Goal: Information Seeking & Learning: Learn about a topic

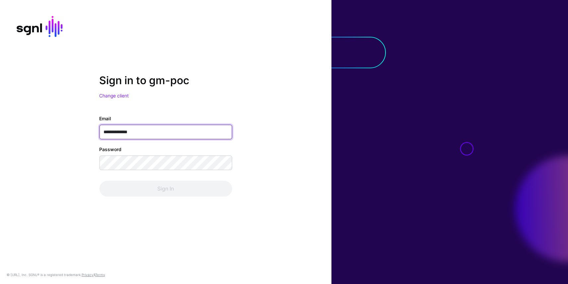
type input "**********"
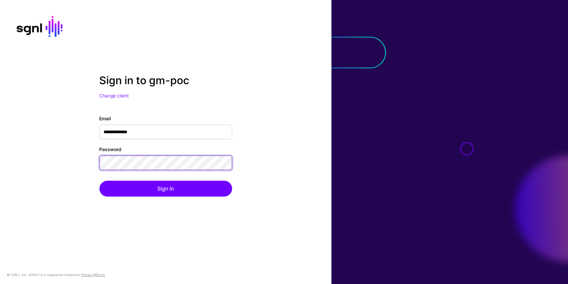
click at [99, 181] on button "Sign In" at bounding box center [165, 189] width 133 height 16
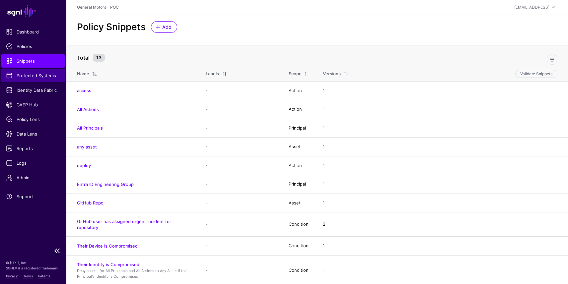
click at [33, 82] on link "Protected Systems" at bounding box center [33, 75] width 64 height 13
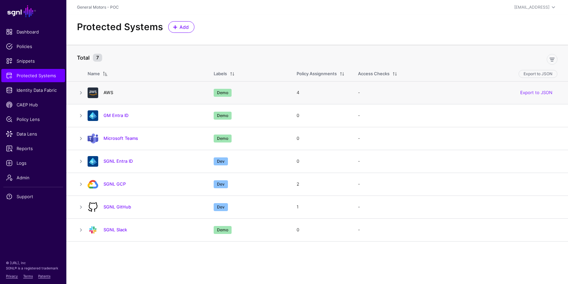
click at [108, 94] on link "AWS" at bounding box center [109, 92] width 10 height 5
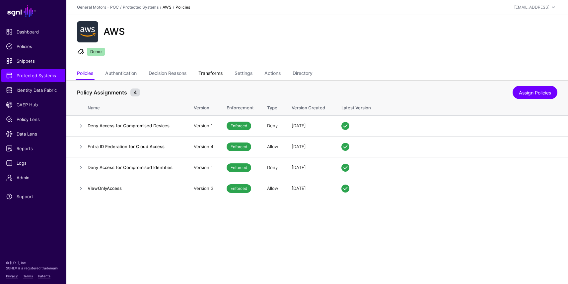
click at [214, 73] on link "Transforms" at bounding box center [210, 74] width 24 height 13
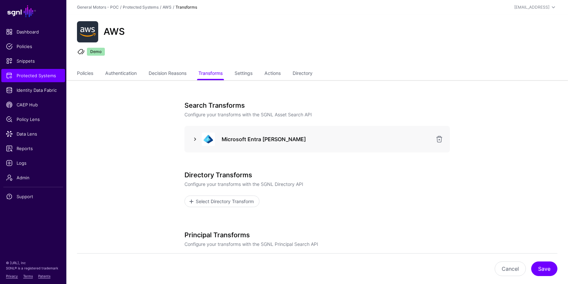
click at [195, 137] on link at bounding box center [195, 139] width 8 height 8
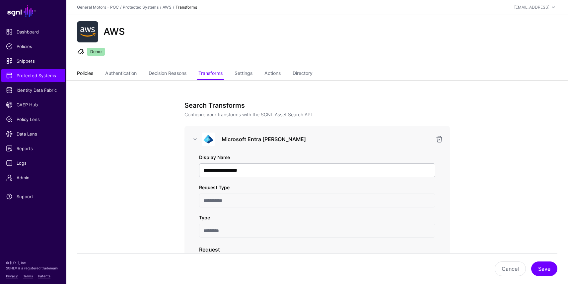
click at [84, 72] on link "Policies" at bounding box center [85, 74] width 16 height 13
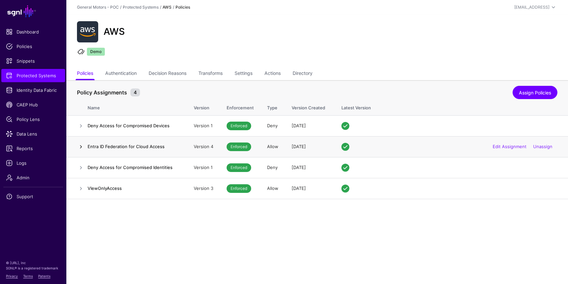
click at [82, 144] on link at bounding box center [81, 147] width 8 height 8
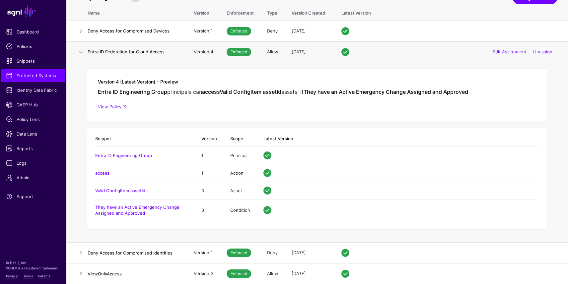
scroll to position [95, 0]
click at [124, 190] on link "Valid ConfigItem assetId" at bounding box center [120, 190] width 50 height 5
click at [24, 135] on span "Data Lens" at bounding box center [33, 134] width 54 height 7
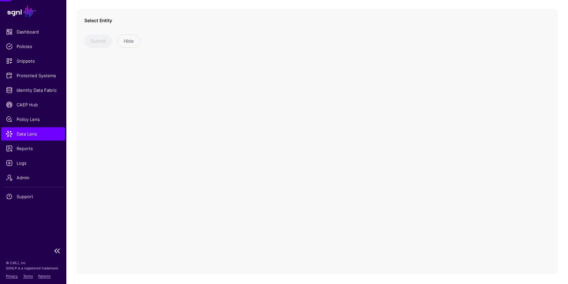
scroll to position [45, 0]
click at [197, 32] on link at bounding box center [142, 34] width 116 height 14
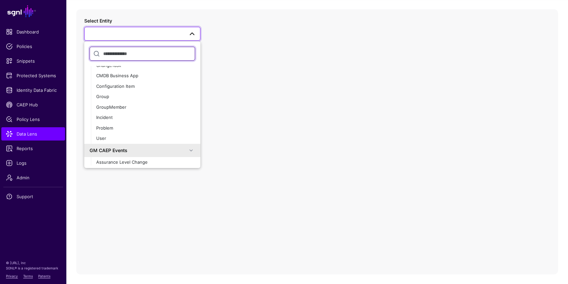
scroll to position [584, 0]
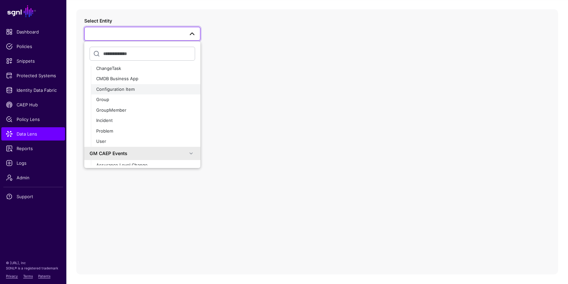
click at [119, 91] on span "Configuration Item" at bounding box center [115, 89] width 38 height 5
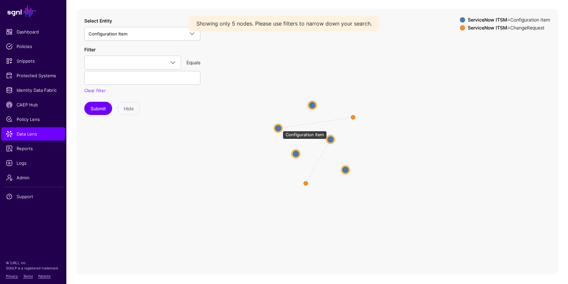
click at [279, 128] on circle at bounding box center [278, 128] width 8 height 8
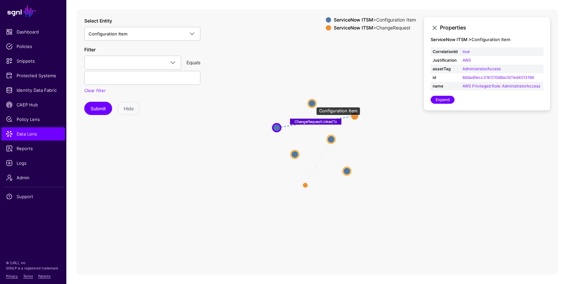
click at [313, 104] on circle at bounding box center [312, 104] width 8 height 8
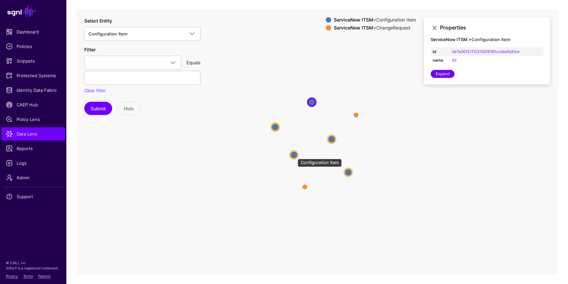
click at [294, 155] on circle at bounding box center [294, 155] width 8 height 8
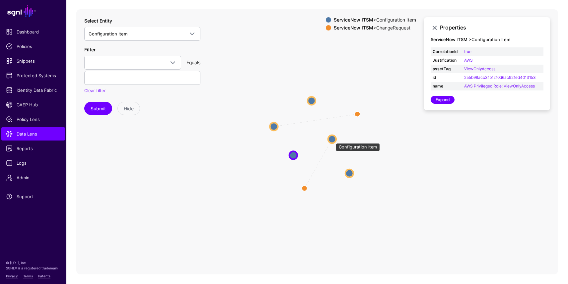
click at [332, 140] on circle at bounding box center [332, 139] width 8 height 8
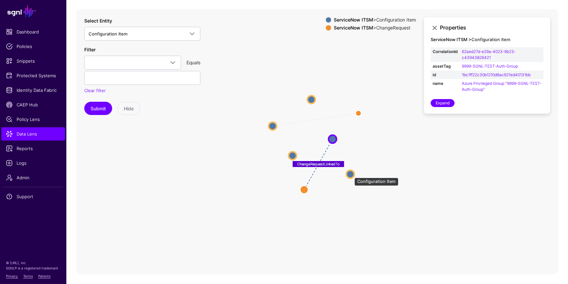
click at [351, 174] on circle at bounding box center [350, 174] width 8 height 8
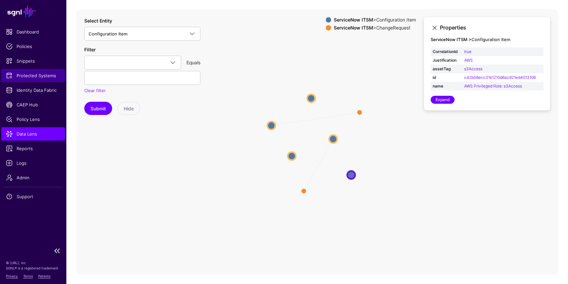
click at [46, 75] on span "Protected Systems" at bounding box center [33, 75] width 54 height 7
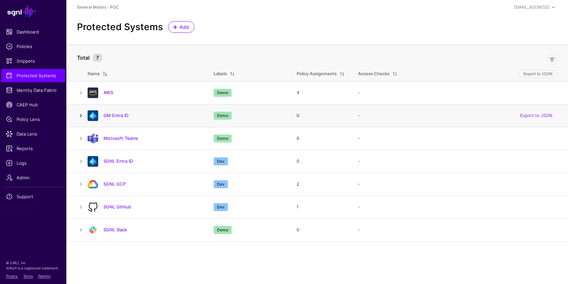
click at [82, 116] on link at bounding box center [81, 116] width 8 height 8
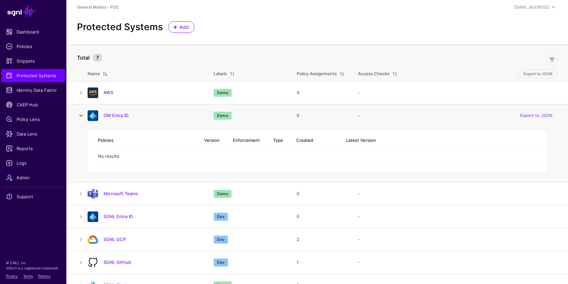
click at [82, 116] on link at bounding box center [81, 116] width 8 height 8
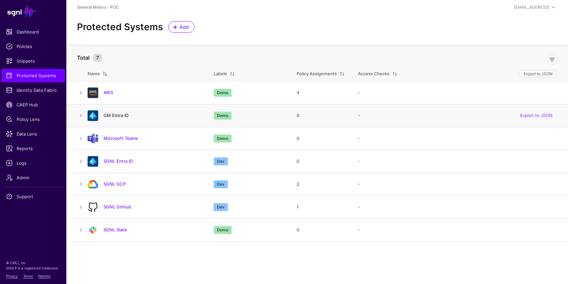
click at [119, 115] on link "GM Entra ID" at bounding box center [116, 115] width 25 height 5
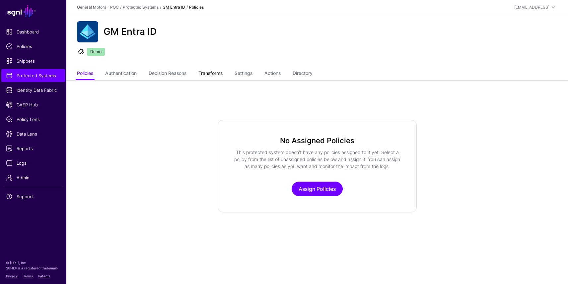
click at [217, 73] on link "Transforms" at bounding box center [210, 74] width 24 height 13
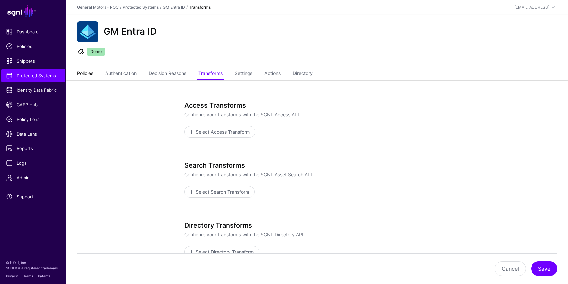
click at [93, 72] on link "Policies" at bounding box center [85, 74] width 16 height 13
click at [137, 7] on link "Protected Systems" at bounding box center [141, 7] width 36 height 5
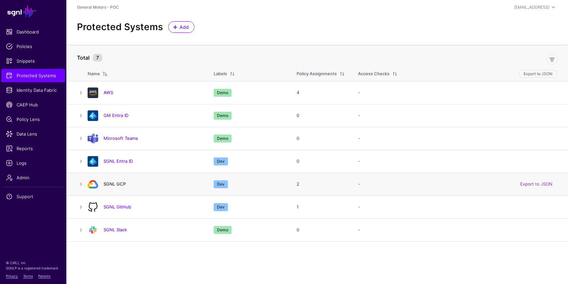
click at [112, 185] on link "SGNL GCP" at bounding box center [115, 183] width 22 height 5
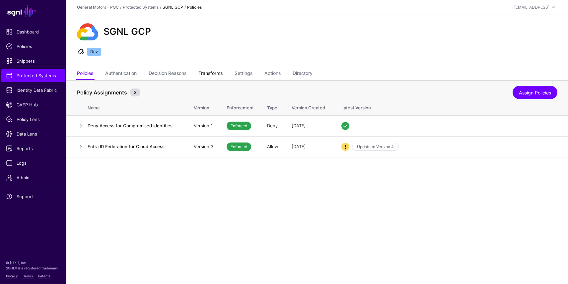
click at [220, 75] on link "Transforms" at bounding box center [210, 74] width 24 height 13
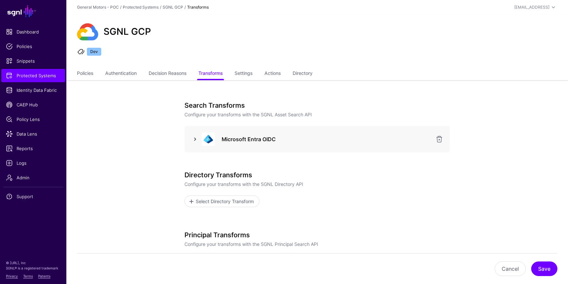
click at [196, 139] on link at bounding box center [195, 139] width 8 height 8
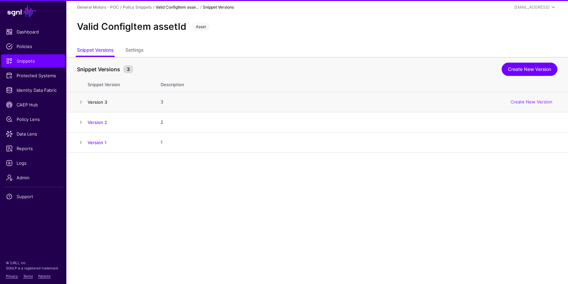
click at [98, 103] on link "Version 3" at bounding box center [98, 102] width 20 height 5
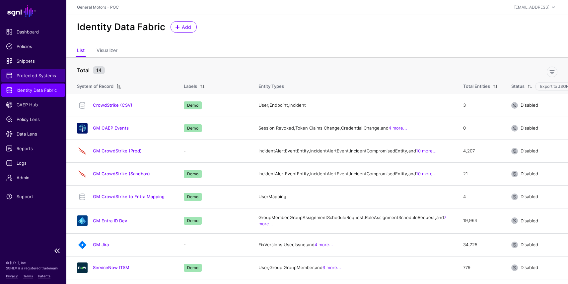
click at [27, 75] on span "Protected Systems" at bounding box center [33, 75] width 54 height 7
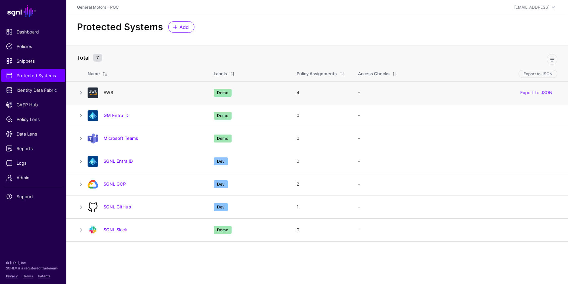
click at [106, 93] on link "AWS" at bounding box center [109, 92] width 10 height 5
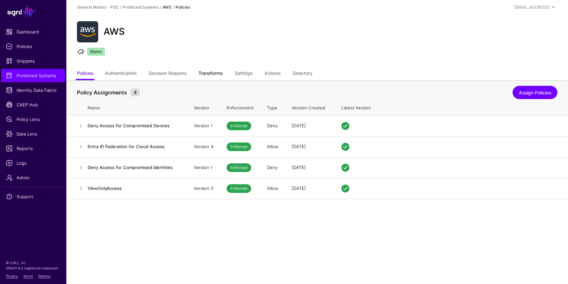
click at [215, 75] on link "Transforms" at bounding box center [210, 74] width 24 height 13
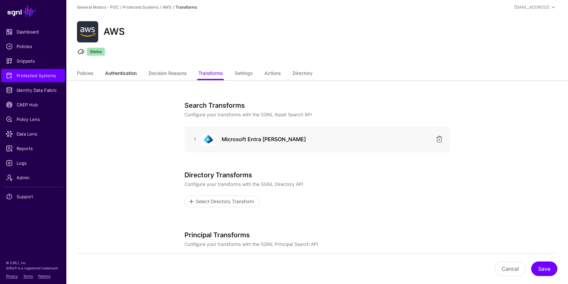
click at [117, 74] on link "Authentication" at bounding box center [121, 74] width 32 height 13
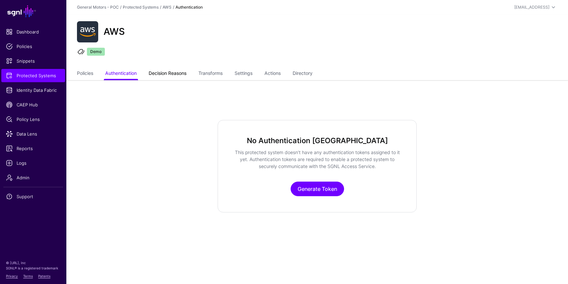
click at [174, 73] on link "Decision Reasons" at bounding box center [168, 74] width 38 height 13
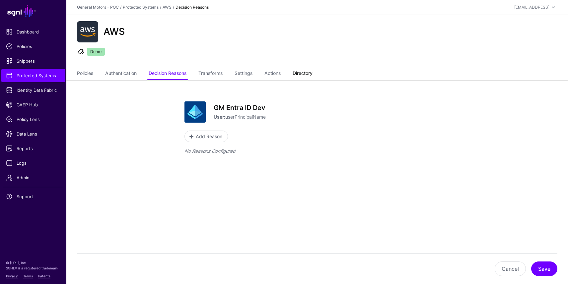
click at [313, 75] on link "Directory" at bounding box center [303, 74] width 20 height 13
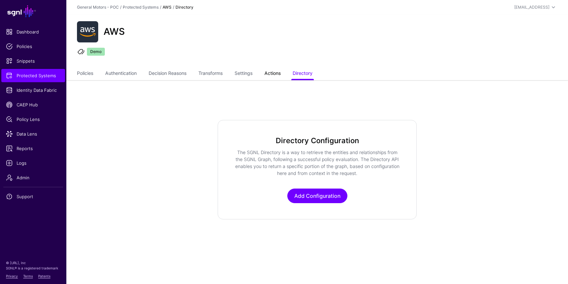
click at [279, 74] on link "Actions" at bounding box center [272, 74] width 16 height 13
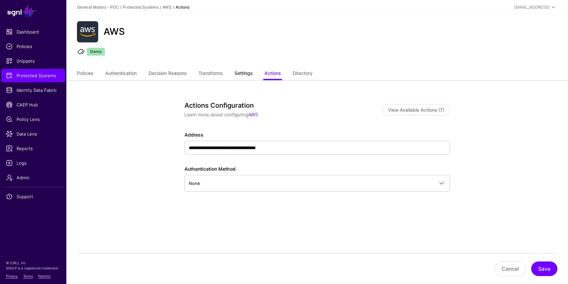
click at [244, 74] on link "Settings" at bounding box center [244, 74] width 18 height 13
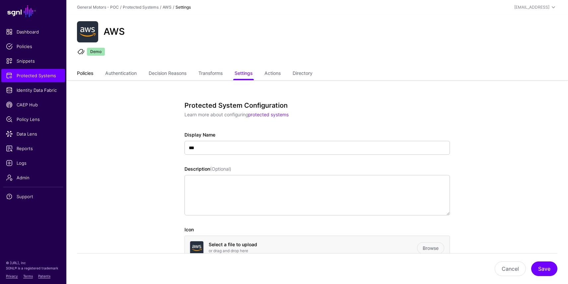
click at [85, 73] on link "Policies" at bounding box center [85, 74] width 16 height 13
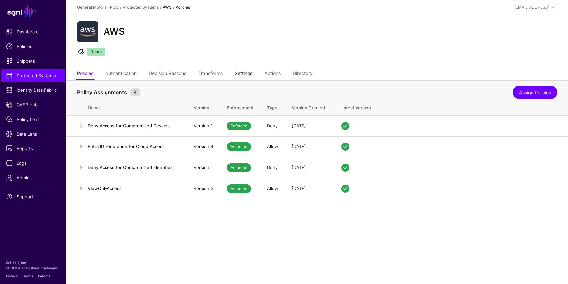
click at [252, 76] on link "Settings" at bounding box center [244, 74] width 18 height 13
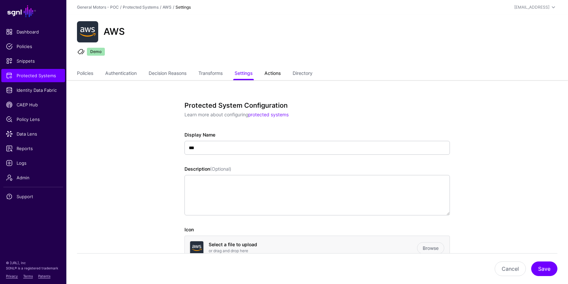
click at [280, 74] on link "Actions" at bounding box center [272, 74] width 16 height 13
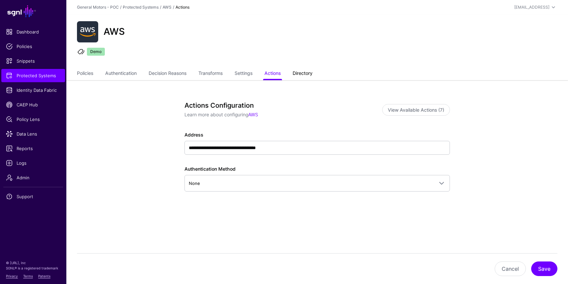
click at [312, 70] on link "Directory" at bounding box center [303, 74] width 20 height 13
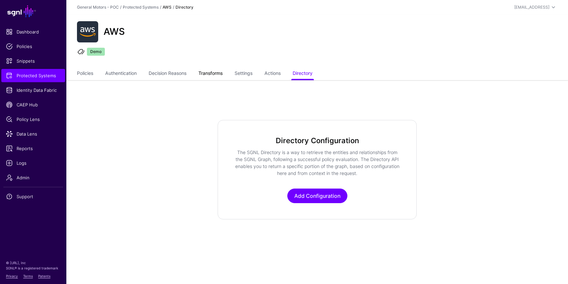
click at [209, 75] on link "Transforms" at bounding box center [210, 74] width 24 height 13
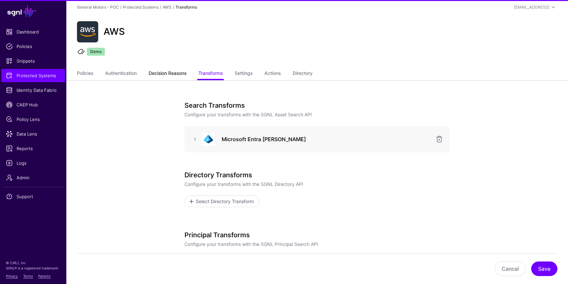
click at [168, 73] on link "Decision Reasons" at bounding box center [168, 74] width 38 height 13
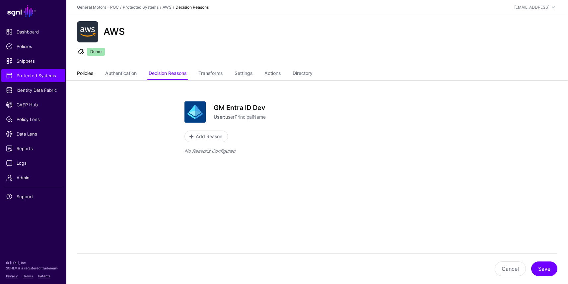
click at [88, 73] on link "Policies" at bounding box center [85, 74] width 16 height 13
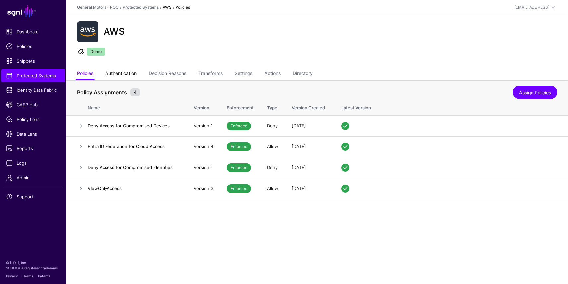
click at [131, 76] on link "Authentication" at bounding box center [121, 74] width 32 height 13
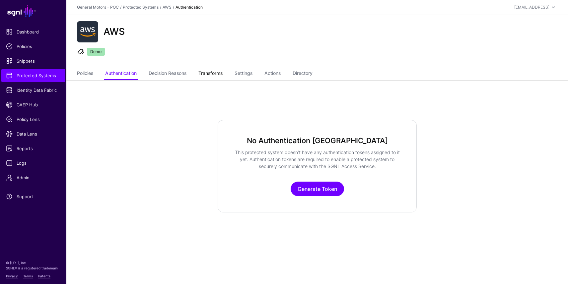
click at [215, 70] on link "Transforms" at bounding box center [210, 74] width 24 height 13
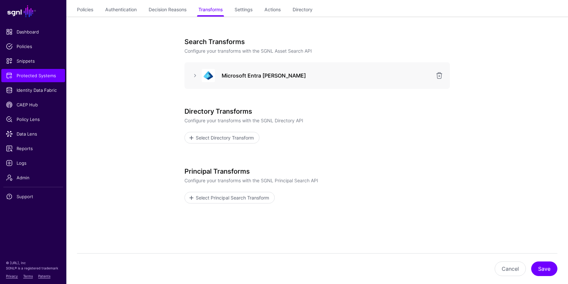
scroll to position [61, 0]
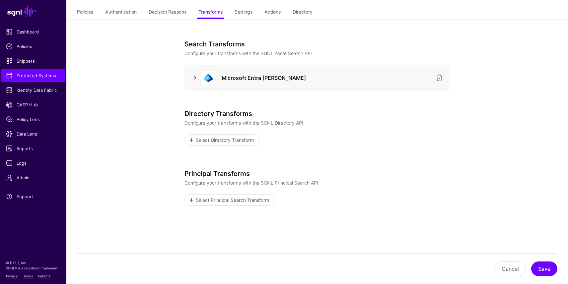
click at [196, 79] on link at bounding box center [195, 78] width 8 height 8
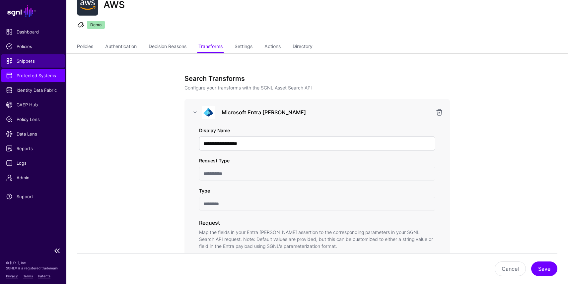
scroll to position [19, 0]
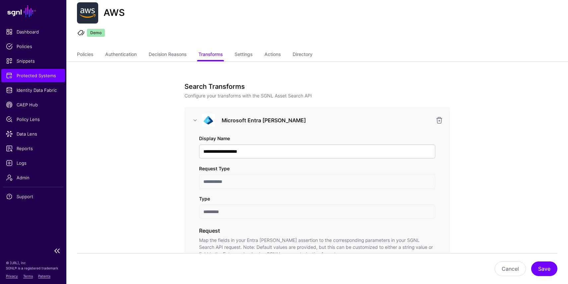
click at [37, 75] on span "Protected Systems" at bounding box center [33, 75] width 54 height 7
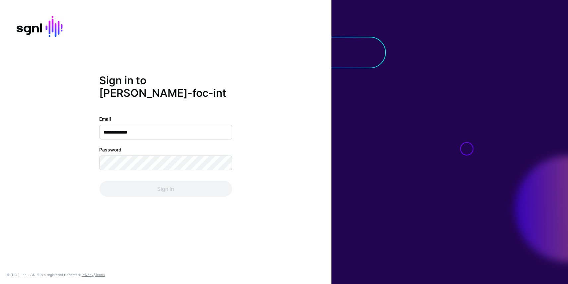
type input "**********"
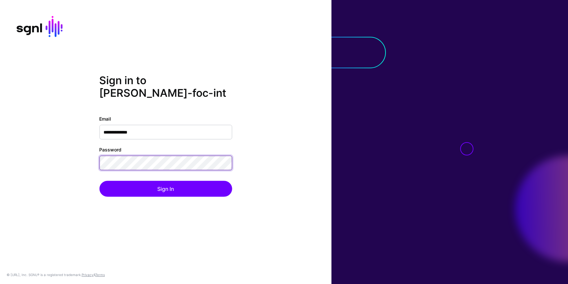
click at [99, 181] on button "Sign In" at bounding box center [165, 189] width 133 height 16
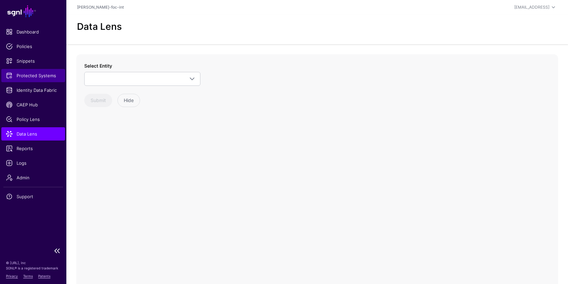
click at [37, 74] on span "Protected Systems" at bounding box center [33, 75] width 54 height 7
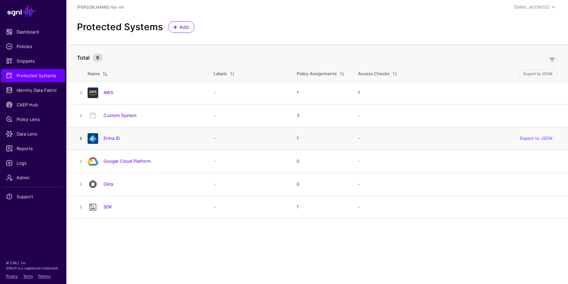
click at [82, 137] on link at bounding box center [81, 139] width 8 height 8
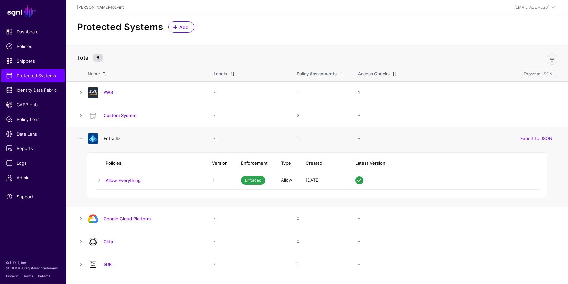
click at [109, 140] on link "Entra ID" at bounding box center [112, 138] width 16 height 5
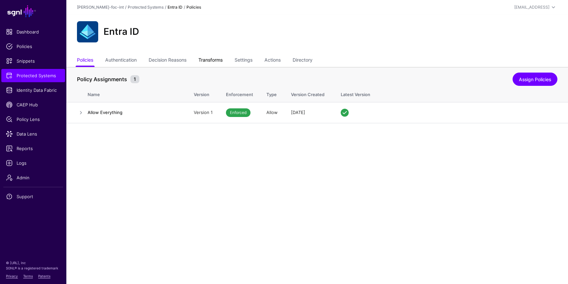
click at [223, 61] on link "Transforms" at bounding box center [210, 60] width 24 height 13
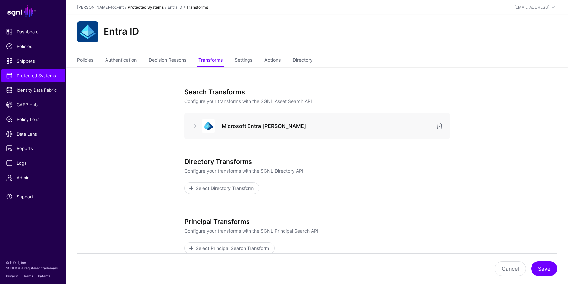
click at [129, 8] on link "Protected Systems" at bounding box center [146, 7] width 36 height 5
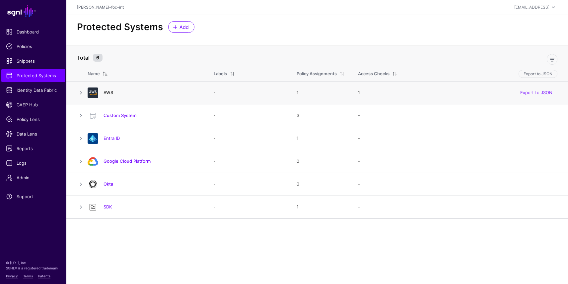
click at [106, 95] on link "AWS" at bounding box center [109, 92] width 10 height 5
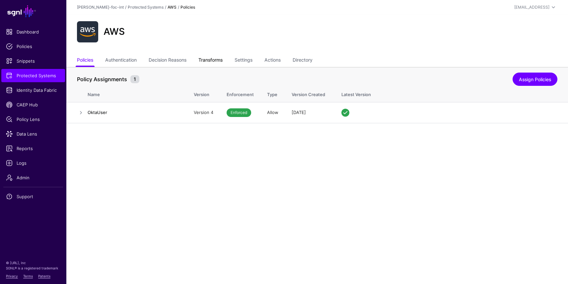
click at [215, 58] on link "Transforms" at bounding box center [210, 60] width 24 height 13
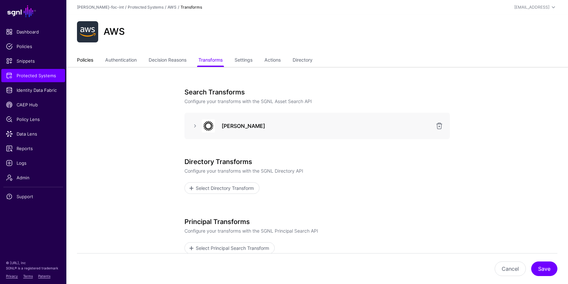
click at [88, 60] on link "Policies" at bounding box center [85, 60] width 16 height 13
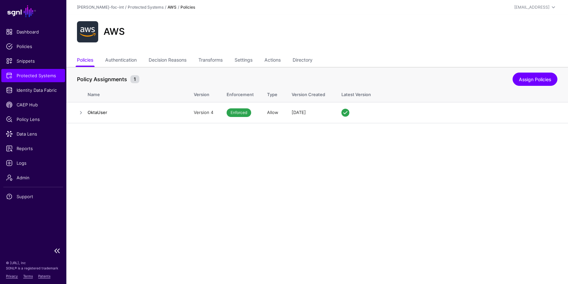
click at [36, 78] on span "Protected Systems" at bounding box center [33, 75] width 54 height 7
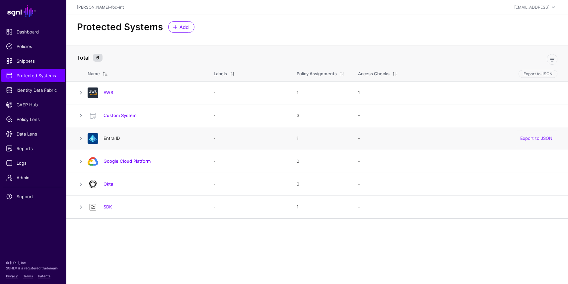
click at [106, 138] on link "Entra ID" at bounding box center [112, 138] width 16 height 5
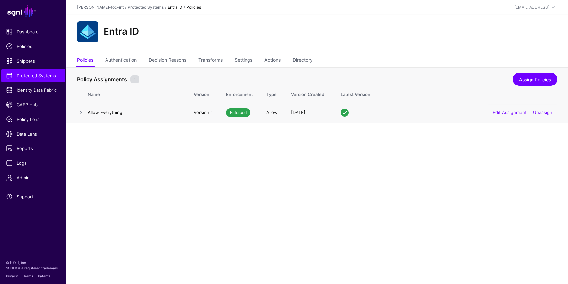
click at [104, 113] on h4 "Allow Everything" at bounding box center [134, 112] width 93 height 6
click at [83, 113] on link at bounding box center [81, 113] width 8 height 8
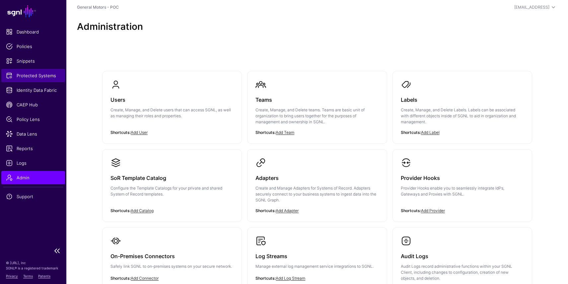
click at [25, 79] on span "Protected Systems" at bounding box center [33, 75] width 54 height 7
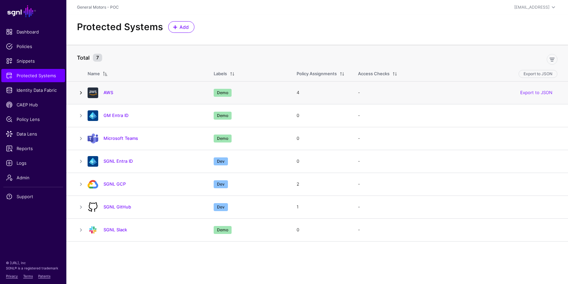
click at [82, 94] on link at bounding box center [81, 93] width 8 height 8
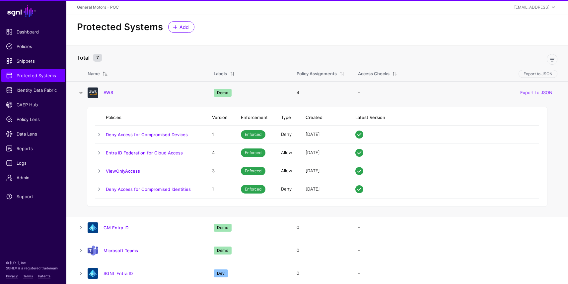
click at [82, 94] on link at bounding box center [81, 93] width 8 height 8
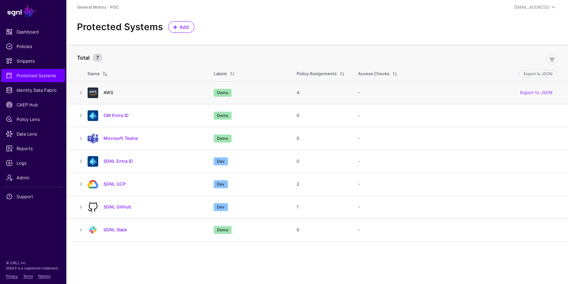
click at [110, 92] on link "AWS" at bounding box center [109, 92] width 10 height 5
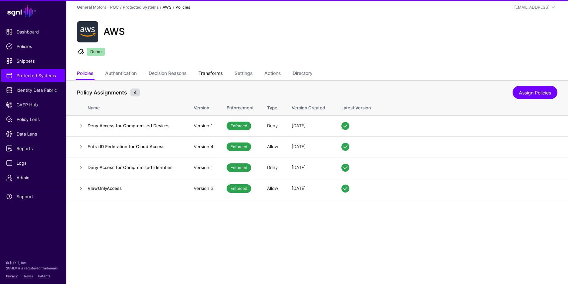
click at [207, 74] on link "Transforms" at bounding box center [210, 74] width 24 height 13
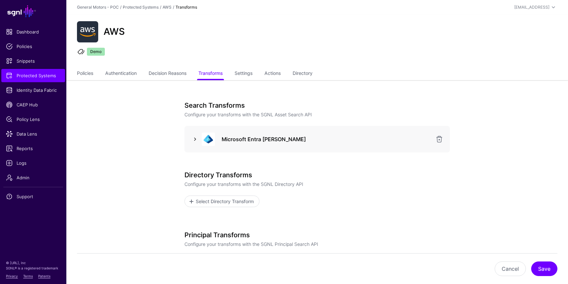
click at [198, 139] on link at bounding box center [195, 139] width 8 height 8
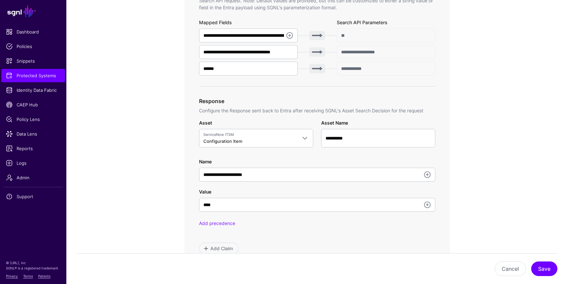
scroll to position [267, 0]
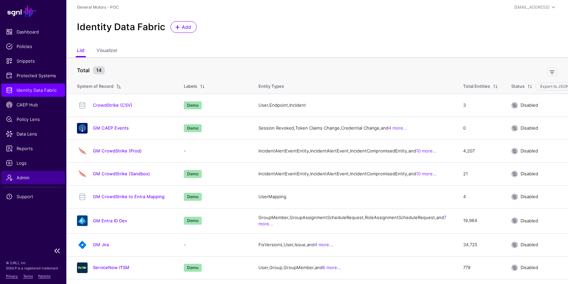
click at [33, 175] on span "Admin" at bounding box center [33, 177] width 54 height 7
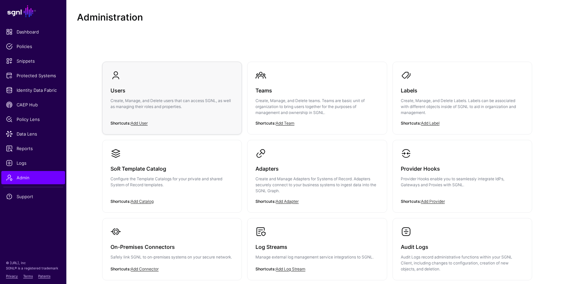
scroll to position [10, 0]
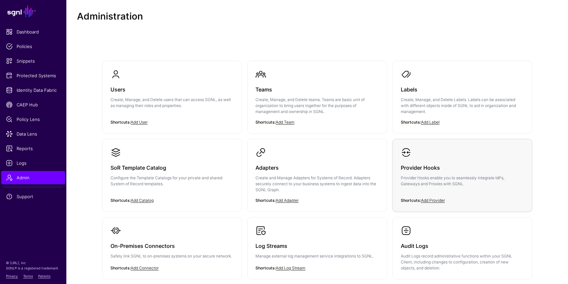
click at [421, 176] on p "Provider Hooks enable you to seamlessly integrate IdPs, Gateways and Proxies wi…" at bounding box center [462, 181] width 123 height 12
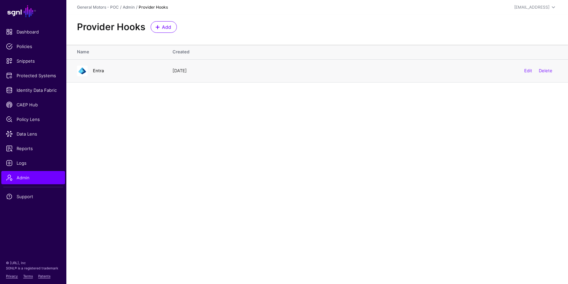
click at [94, 70] on link "Entra" at bounding box center [98, 70] width 11 height 5
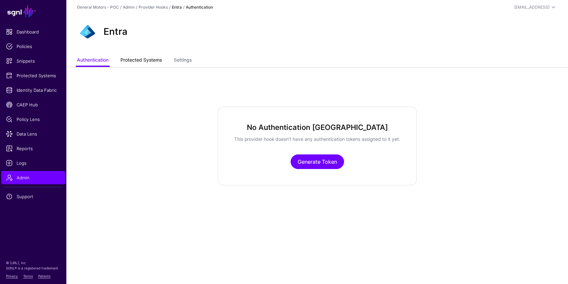
click at [147, 62] on link "Protected Systems" at bounding box center [140, 60] width 41 height 13
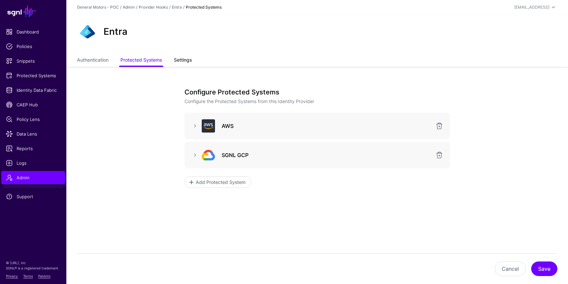
click at [187, 62] on link "Settings" at bounding box center [183, 60] width 18 height 13
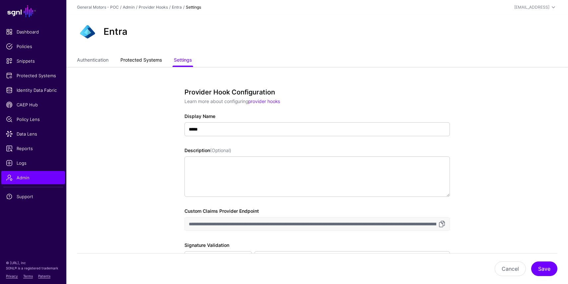
click at [139, 59] on link "Protected Systems" at bounding box center [140, 60] width 41 height 13
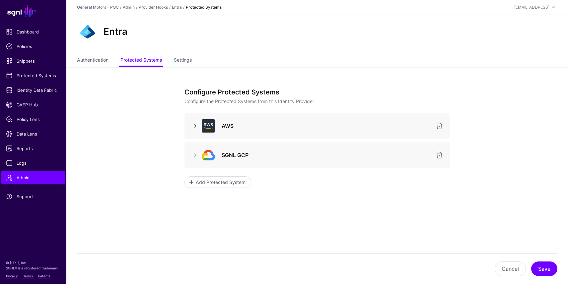
click at [195, 126] on link at bounding box center [195, 126] width 8 height 8
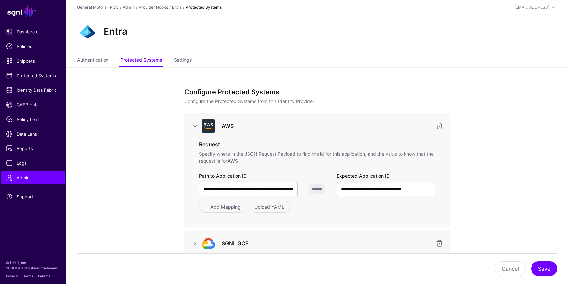
click at [195, 126] on link at bounding box center [195, 126] width 8 height 8
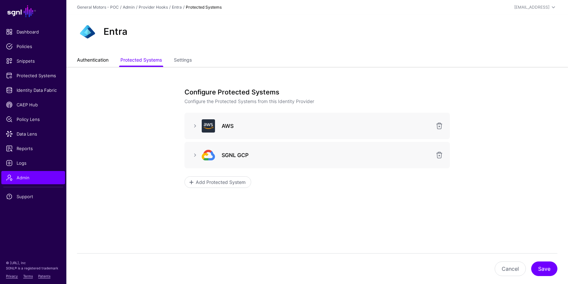
click at [99, 58] on link "Authentication" at bounding box center [93, 60] width 32 height 13
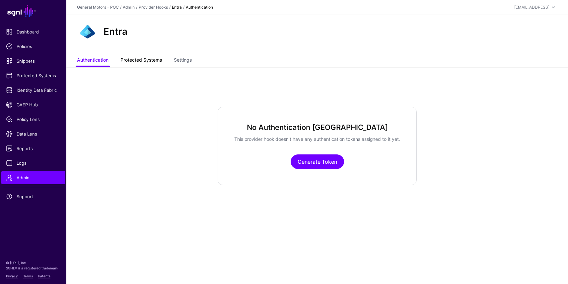
click at [139, 63] on link "Protected Systems" at bounding box center [140, 60] width 41 height 13
